Goal: Find specific page/section: Find specific page/section

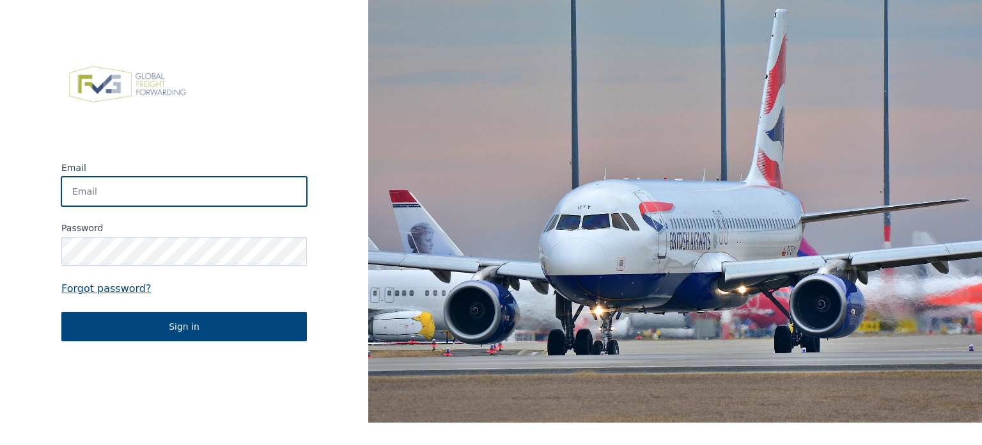
click at [164, 185] on input "Email" at bounding box center [184, 191] width 246 height 29
type input "[EMAIL_ADDRESS][DOMAIN_NAME]"
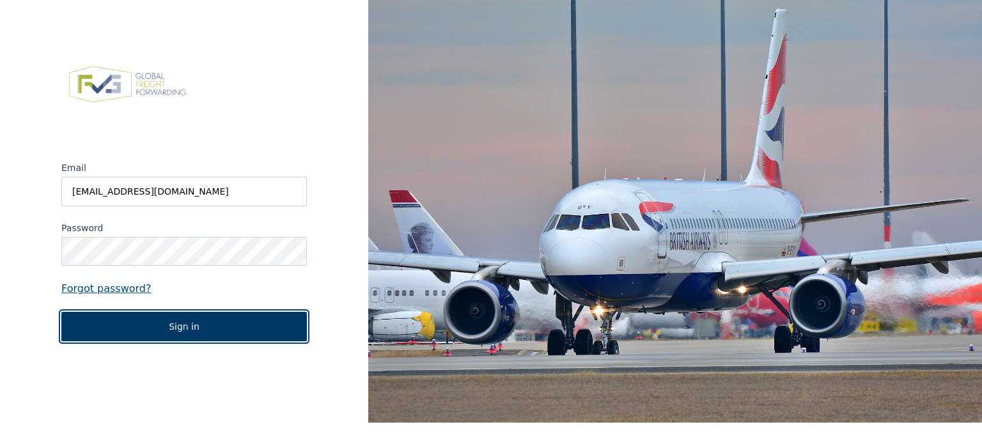
click at [175, 326] on button "Sign in" at bounding box center [184, 325] width 246 height 29
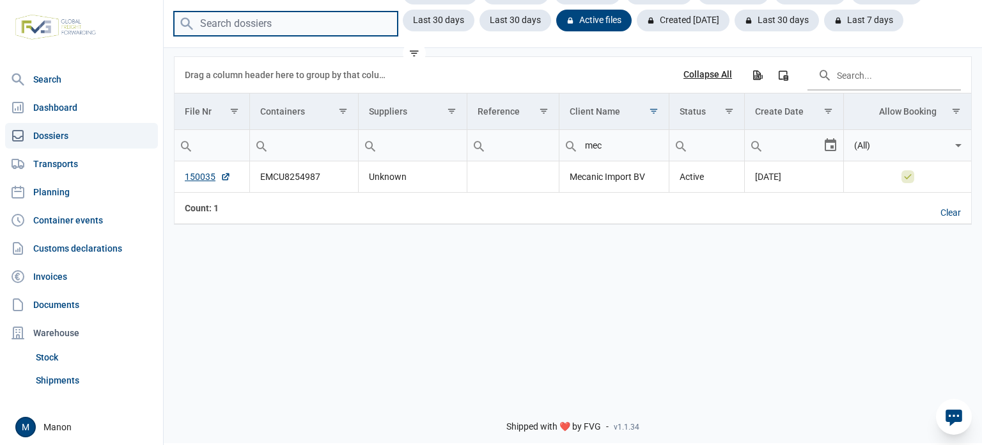
click at [238, 28] on input "search" at bounding box center [286, 24] width 224 height 25
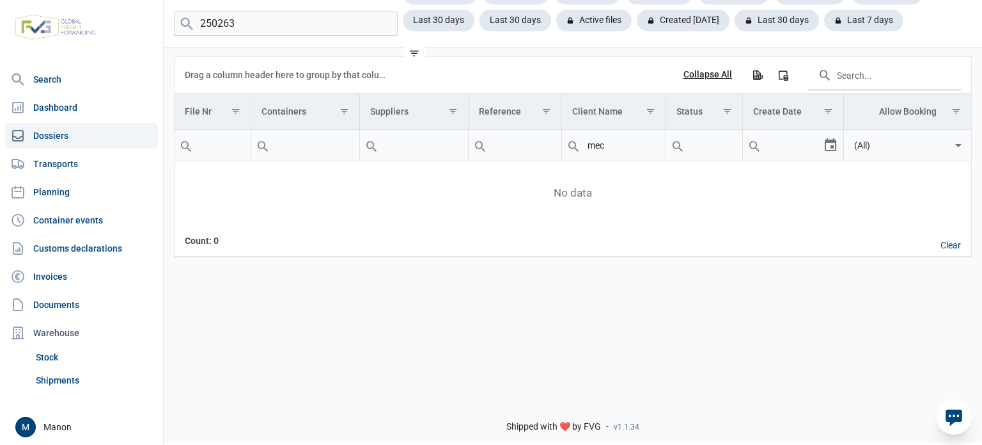
click at [624, 148] on input "mec" at bounding box center [613, 145] width 103 height 31
click at [281, 25] on input "250263" at bounding box center [286, 24] width 224 height 25
type input "2"
click at [494, 329] on div "Data grid with 0 rows and 8 columns Drag a column header here to group by that …" at bounding box center [573, 217] width 819 height 342
click at [606, 148] on input "mec" at bounding box center [613, 145] width 103 height 31
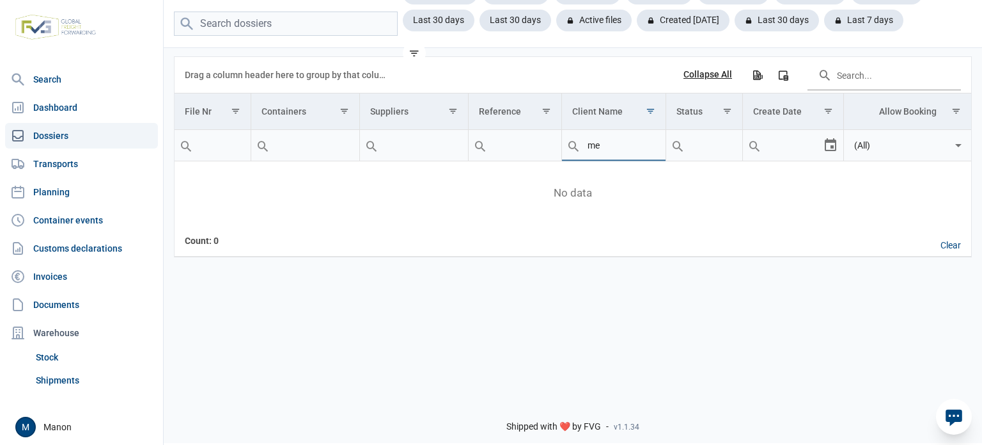
type input "m"
click at [606, 22] on div "Active files" at bounding box center [599, 21] width 86 height 22
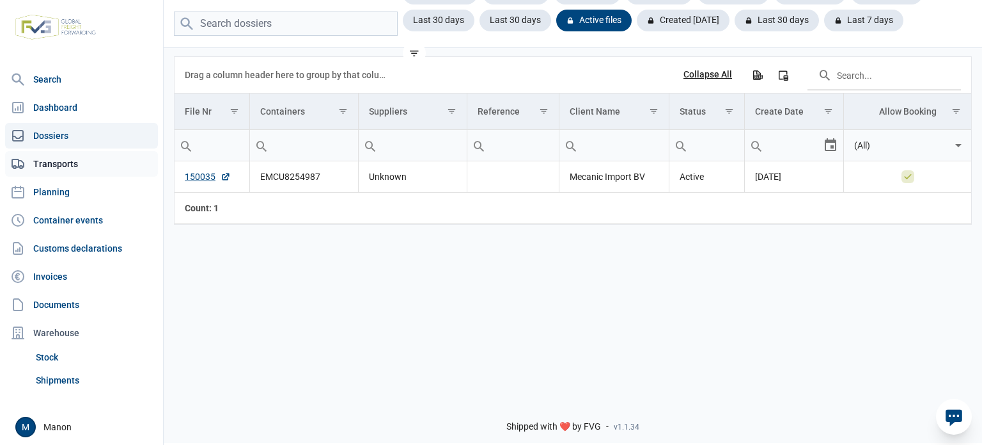
click at [101, 166] on link "Transports" at bounding box center [81, 164] width 153 height 26
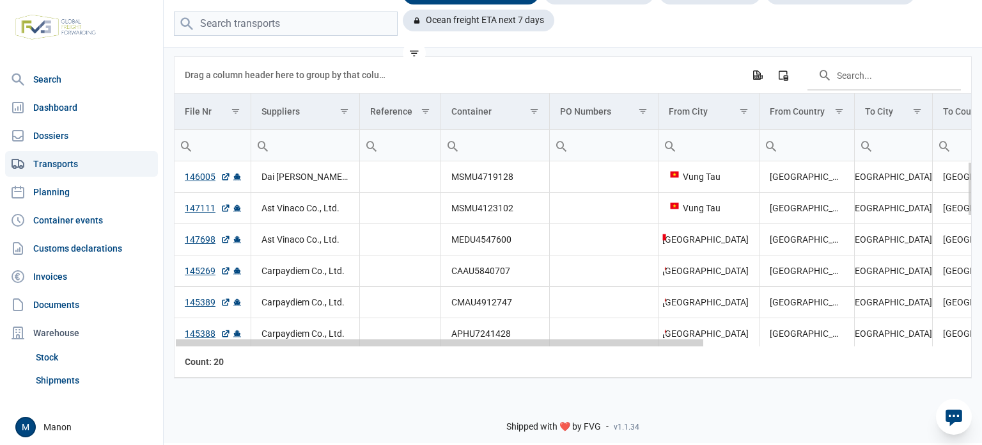
drag, startPoint x: 543, startPoint y: 346, endPoint x: 510, endPoint y: 335, distance: 34.6
click at [510, 335] on body "For evaluation purposes only. Redistribution prohibited. Please register an exi…" at bounding box center [491, 200] width 982 height 445
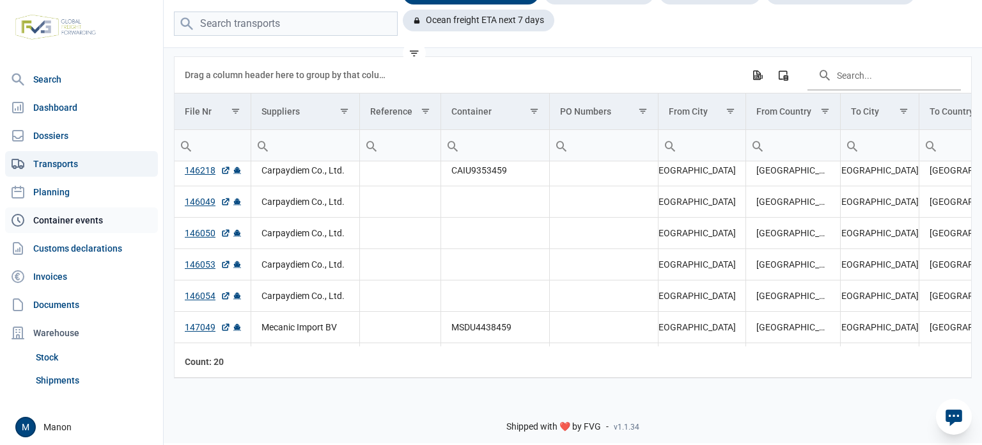
click at [75, 219] on link "Container events" at bounding box center [81, 220] width 153 height 26
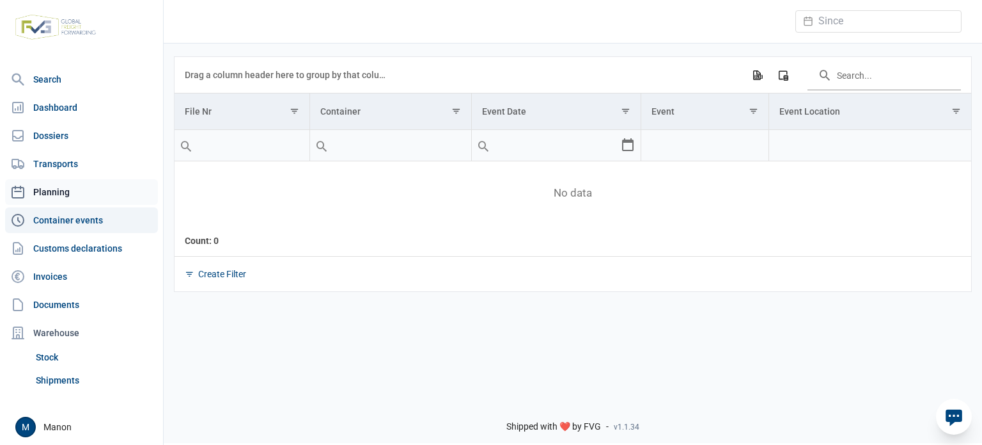
click at [77, 198] on link "Planning" at bounding box center [81, 192] width 153 height 26
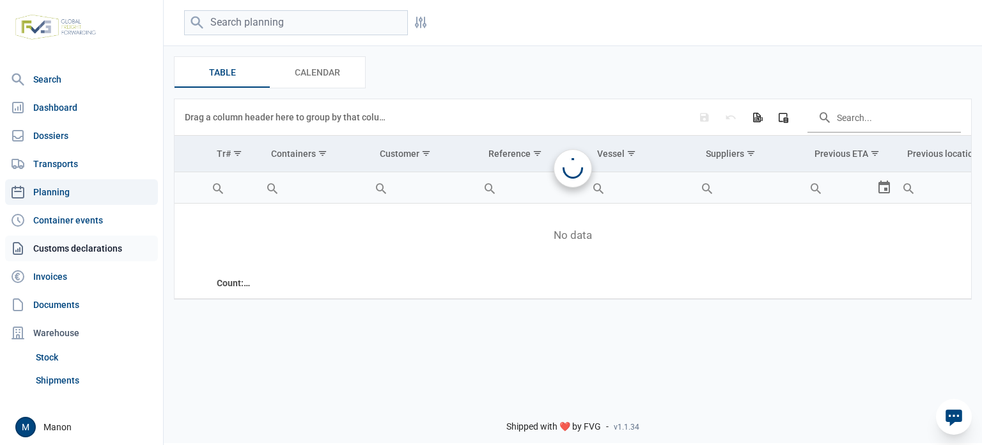
click at [81, 239] on link "Customs declarations" at bounding box center [81, 248] width 153 height 26
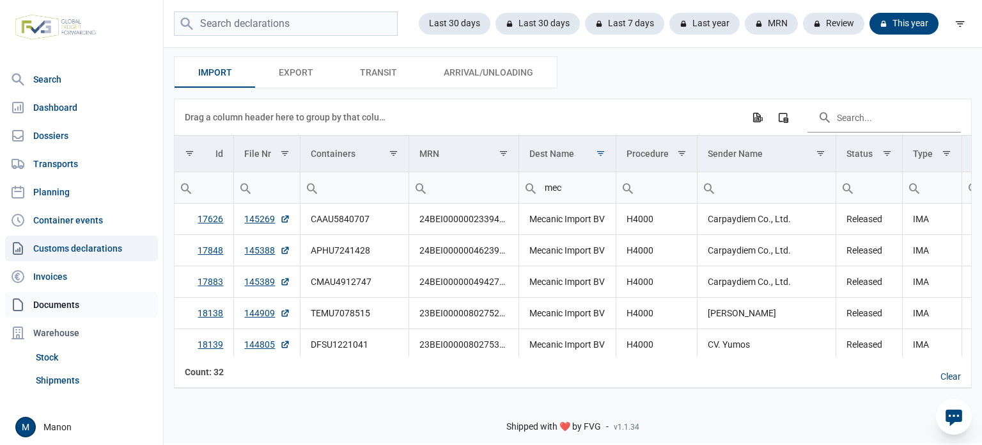
click at [71, 306] on link "Documents" at bounding box center [81, 305] width 153 height 26
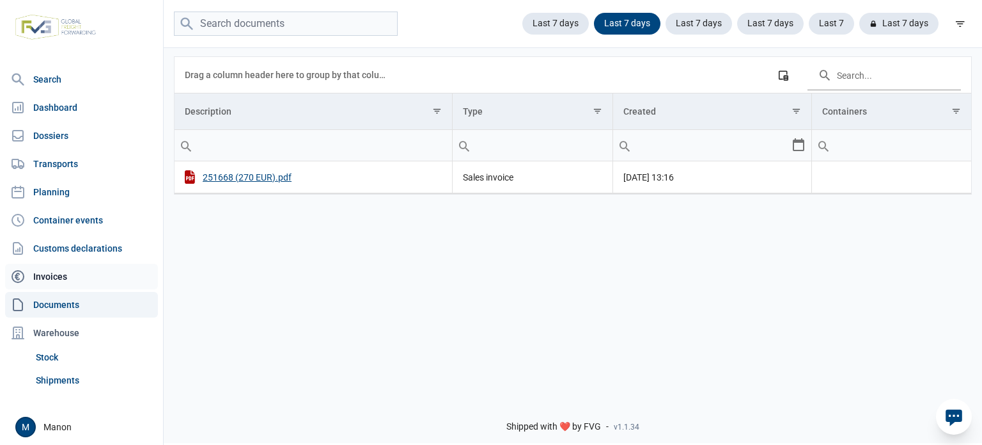
click at [49, 272] on link "Invoices" at bounding box center [81, 277] width 153 height 26
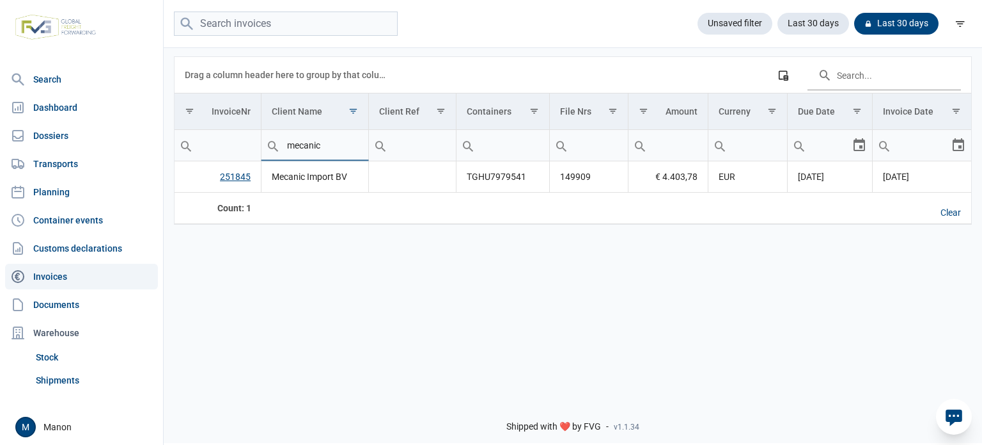
drag, startPoint x: 336, startPoint y: 146, endPoint x: 258, endPoint y: 142, distance: 77.5
click at [258, 142] on tr "mecanic Contains Does not contain Starts with Ends with Equals Does not equal R…" at bounding box center [573, 145] width 797 height 31
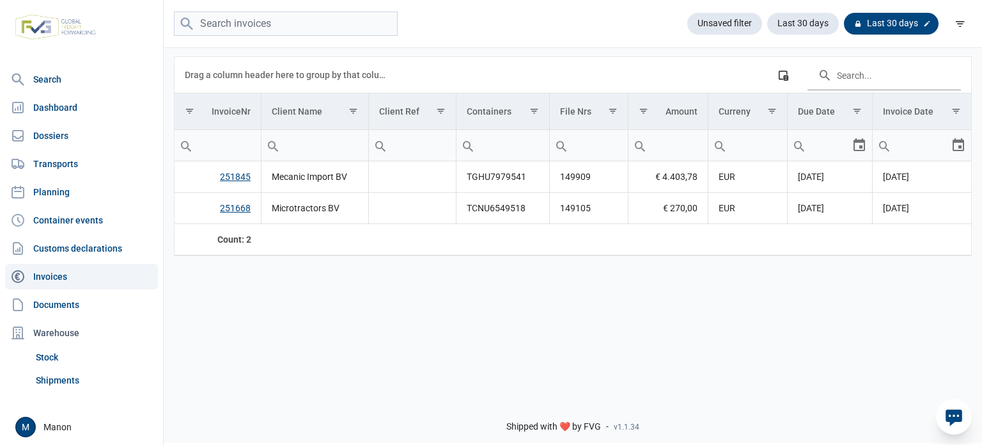
click at [897, 24] on div "Last 30 days" at bounding box center [891, 24] width 95 height 22
click at [925, 24] on icon at bounding box center [928, 24] width 8 height 8
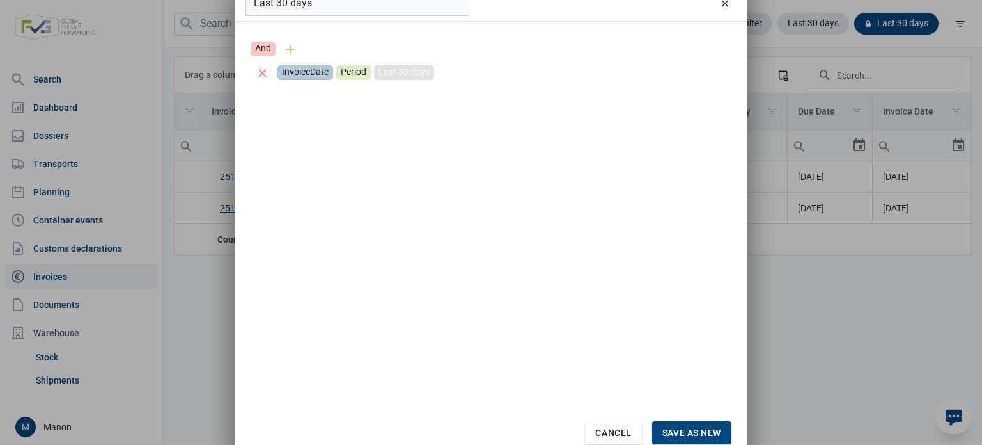
click at [407, 78] on div "Last 30 days" at bounding box center [404, 72] width 60 height 15
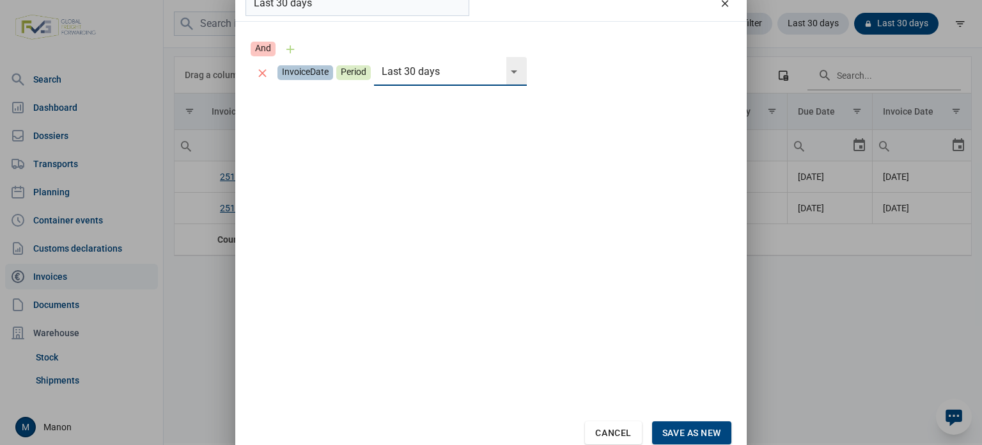
click at [445, 72] on input "Last 30 days" at bounding box center [440, 71] width 132 height 29
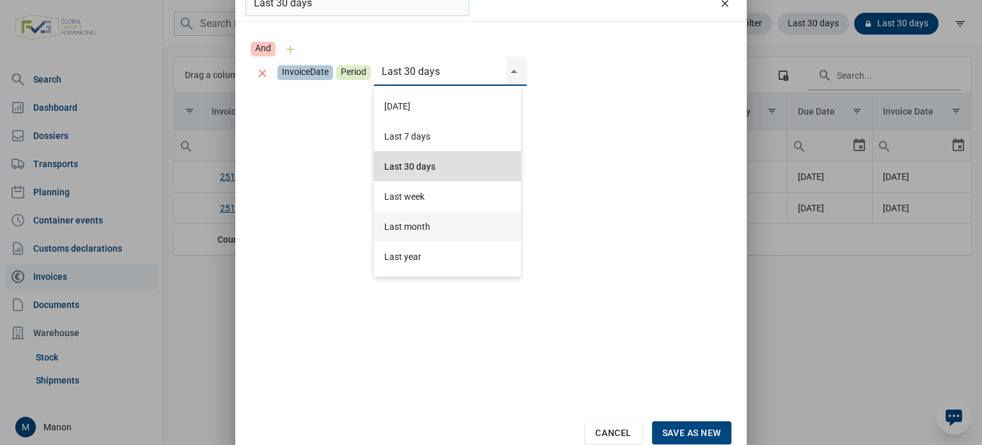
click at [427, 230] on div "Last month" at bounding box center [447, 226] width 147 height 30
type input "Last month"
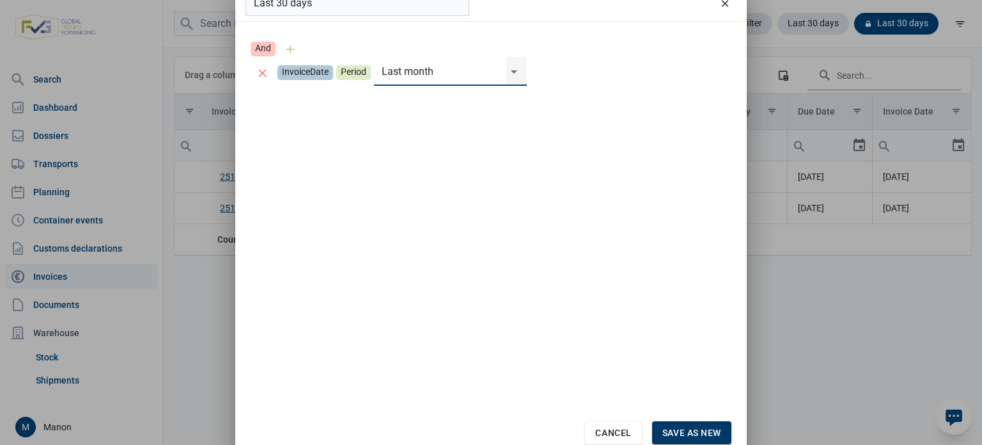
click at [700, 434] on span "Save as new" at bounding box center [692, 432] width 59 height 10
